Goal: Information Seeking & Learning: Find specific page/section

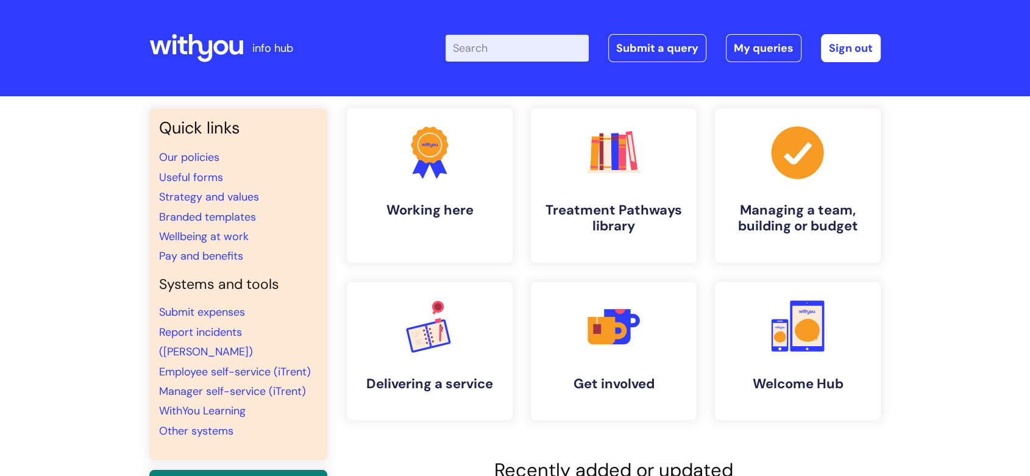
click at [527, 44] on input "Enter your search term here..." at bounding box center [517, 48] width 143 height 27
type input "wellbeing"
click button "Search" at bounding box center [0, 0] width 0 height 0
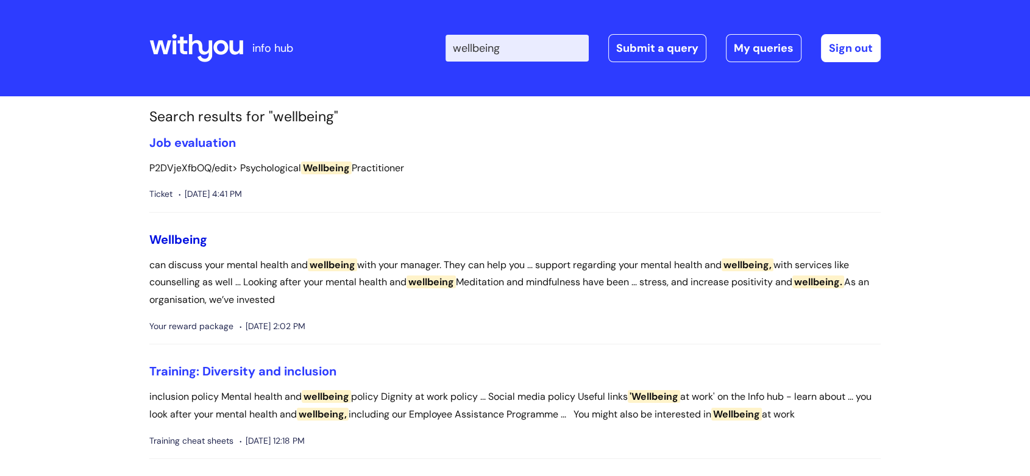
click at [176, 238] on span "Wellbeing" at bounding box center [178, 240] width 58 height 16
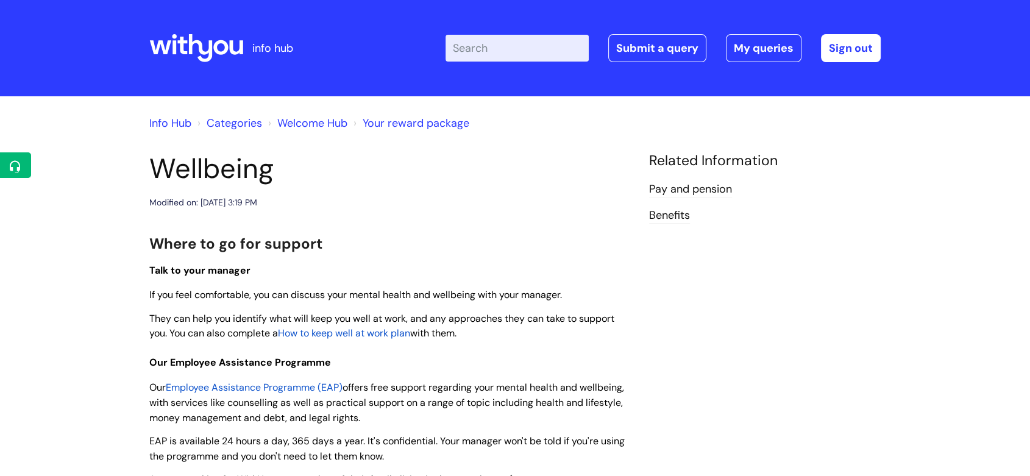
scroll to position [68, 0]
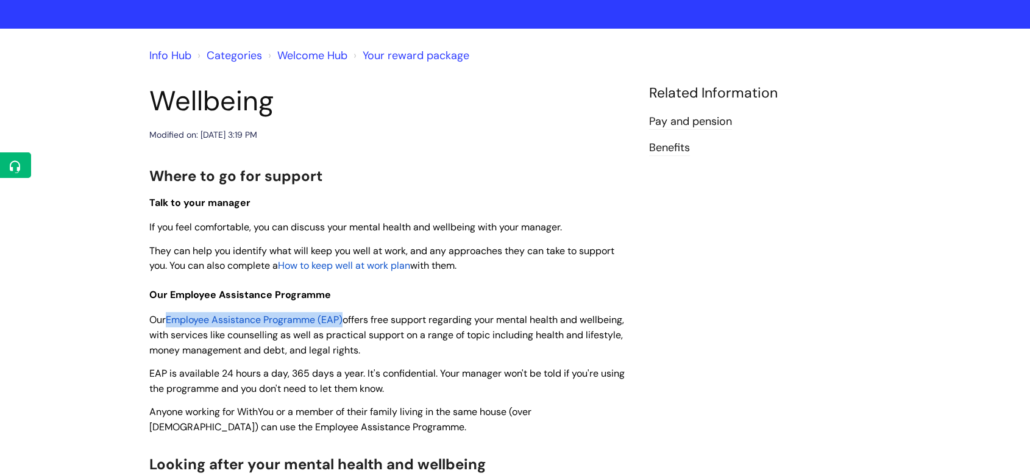
drag, startPoint x: 347, startPoint y: 320, endPoint x: 171, endPoint y: 324, distance: 176.2
click at [171, 324] on span "Our Employee Assistance Programme (EAP) offers free support regarding your ment…" at bounding box center [386, 334] width 475 height 43
copy span "Employee Assistance Programme (EAP)"
click at [594, 79] on div "Info Hub Categories Welcome Hub Your reward package" at bounding box center [514, 63] width 731 height 44
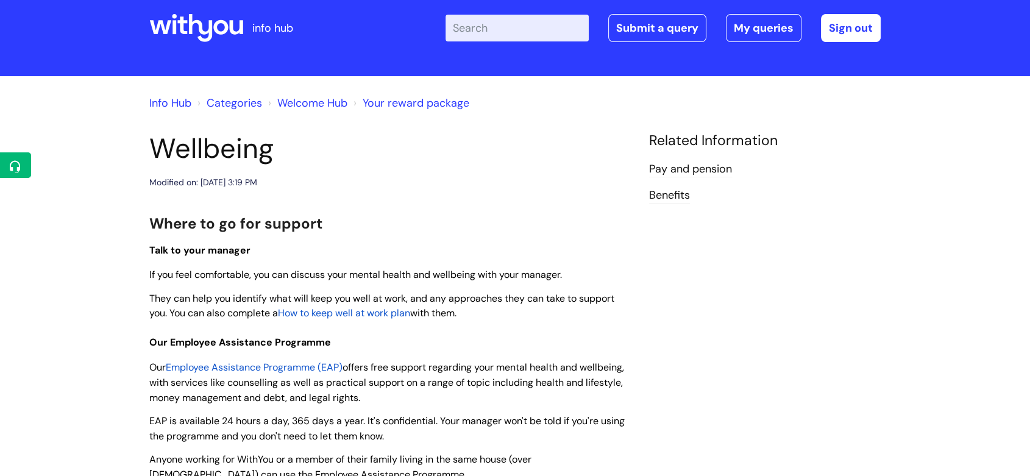
scroll to position [0, 0]
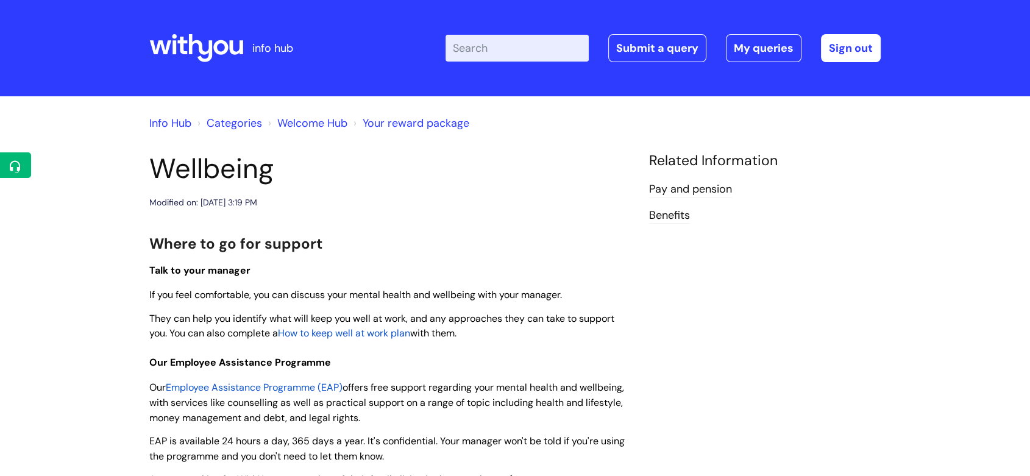
click at [539, 43] on input "Enter your search term here..." at bounding box center [517, 48] width 143 height 27
type input "EAP"
click button "Search" at bounding box center [0, 0] width 0 height 0
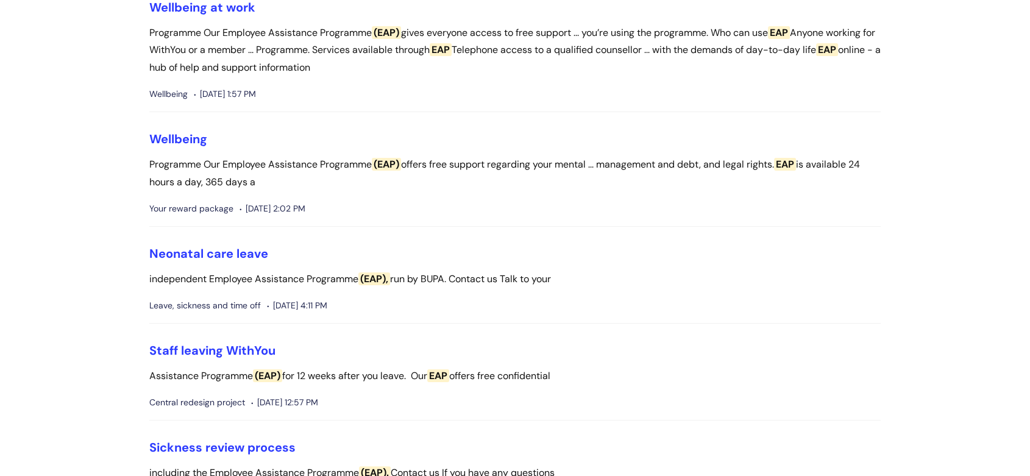
scroll to position [68, 0]
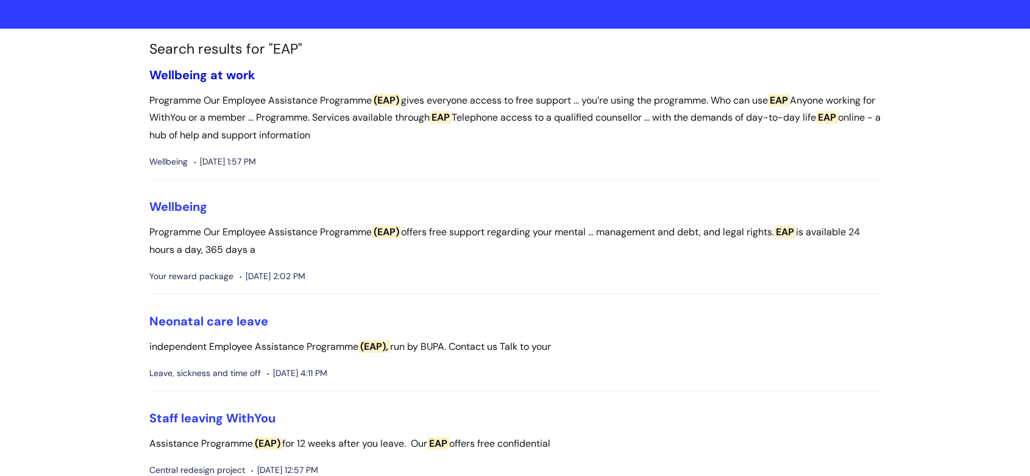
click at [241, 77] on link "Wellbeing at work" at bounding box center [202, 75] width 106 height 16
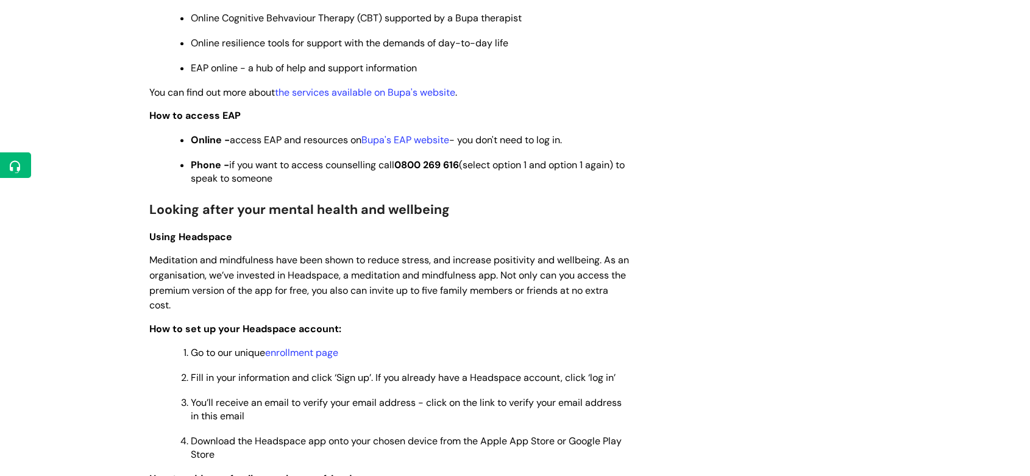
scroll to position [745, 0]
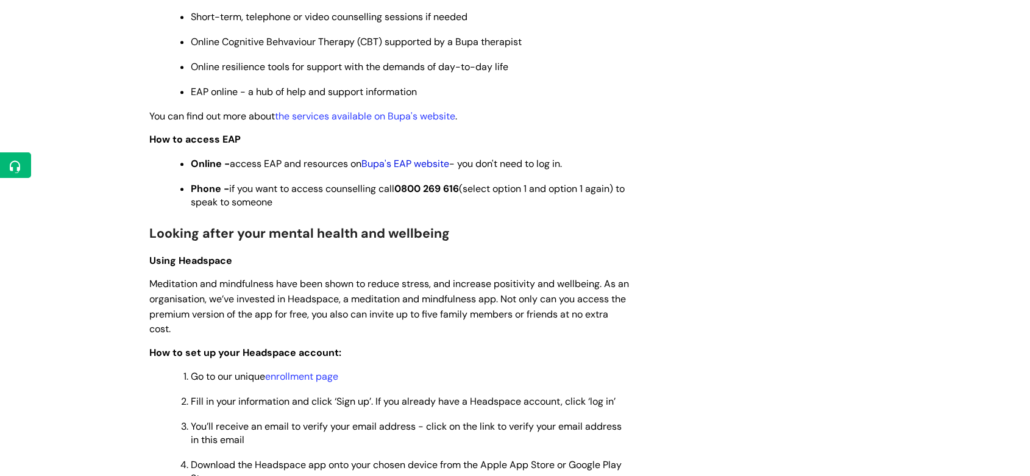
click at [400, 165] on link "Bupa's EAP website" at bounding box center [405, 163] width 88 height 13
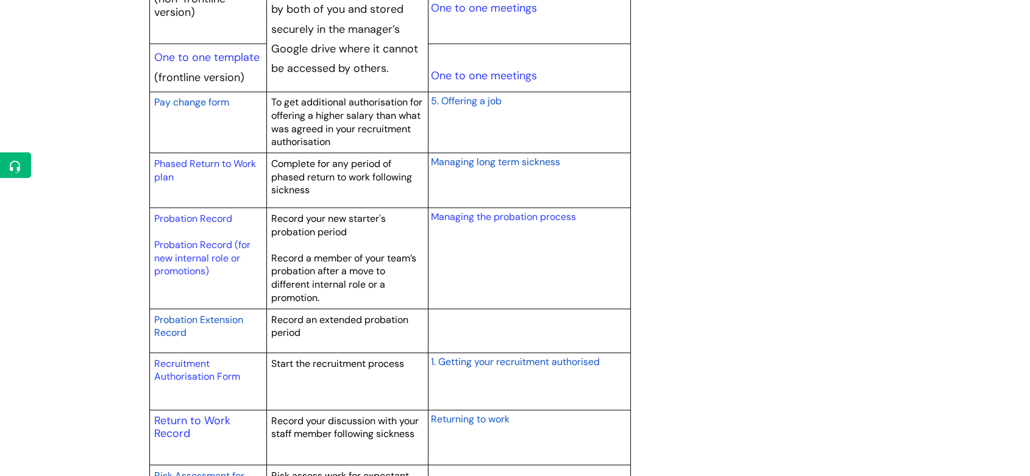
scroll to position [1557, 0]
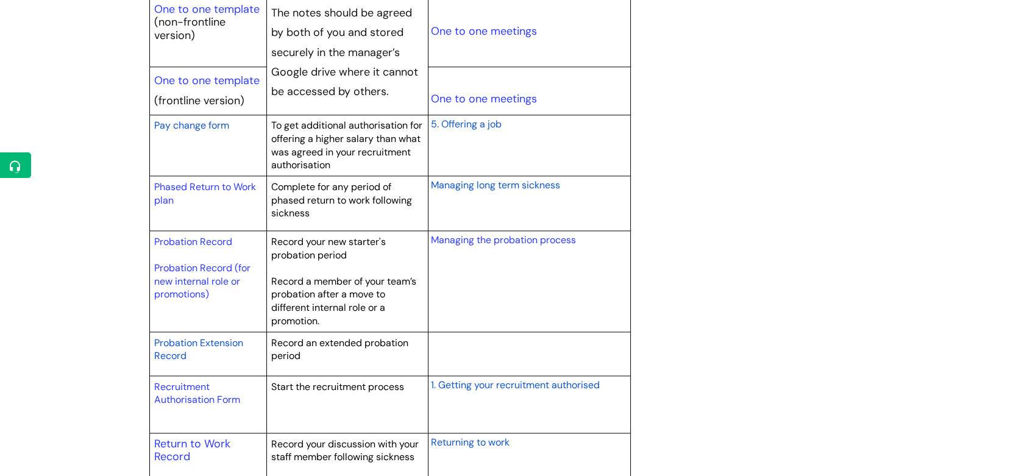
click at [177, 347] on span "Probation Extension Record" at bounding box center [198, 349] width 89 height 26
